Goal: Navigation & Orientation: Go to known website

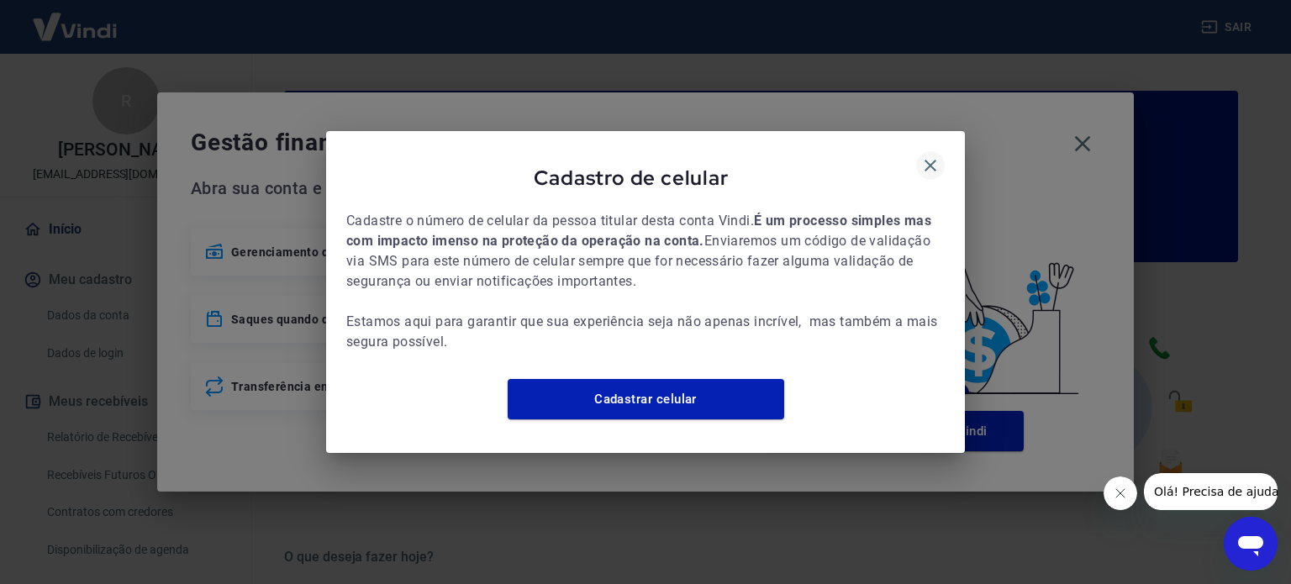
click at [928, 159] on icon "button" at bounding box center [930, 165] width 20 height 20
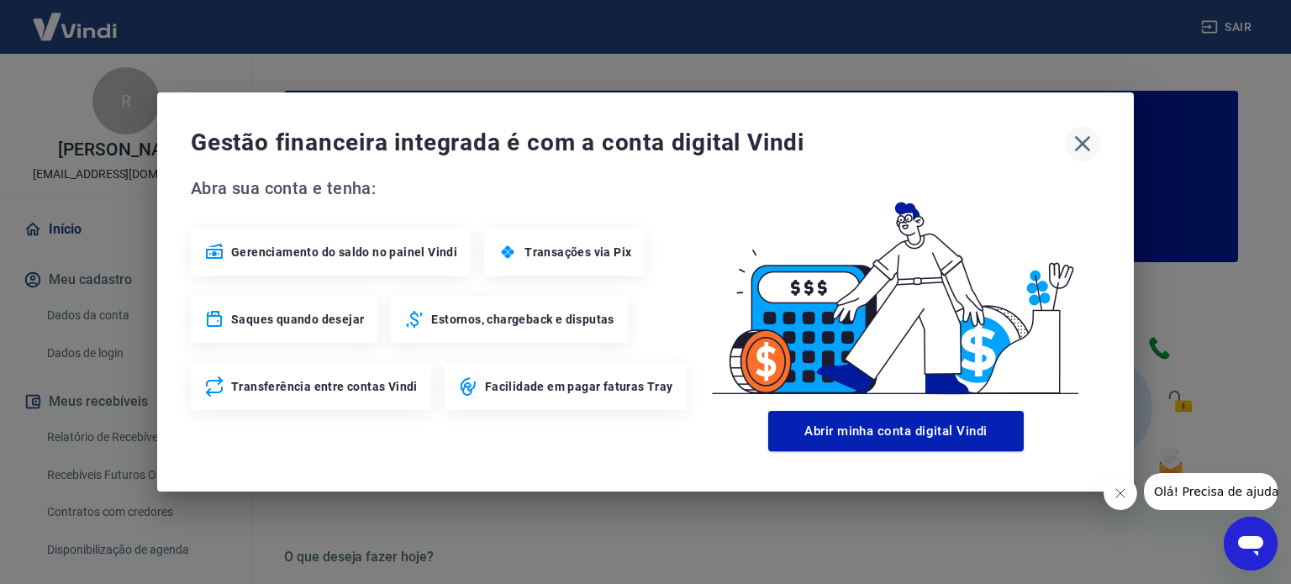
click at [1082, 148] on icon "button" at bounding box center [1082, 143] width 27 height 27
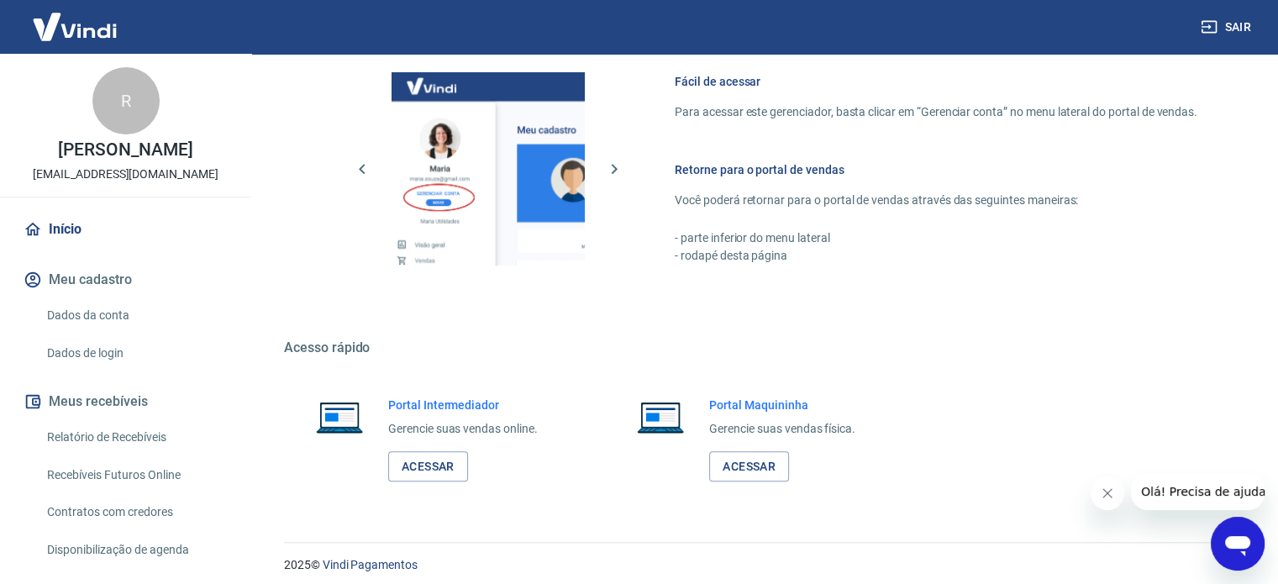
scroll to position [917, 0]
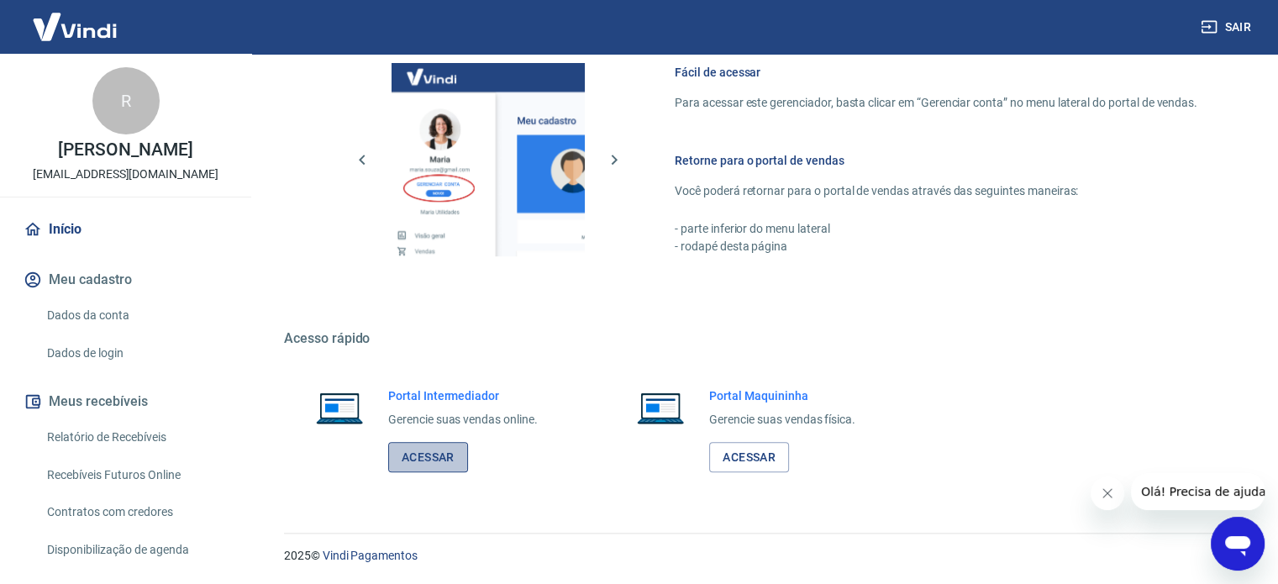
click at [414, 461] on link "Acessar" at bounding box center [428, 457] width 80 height 31
